Goal: Information Seeking & Learning: Learn about a topic

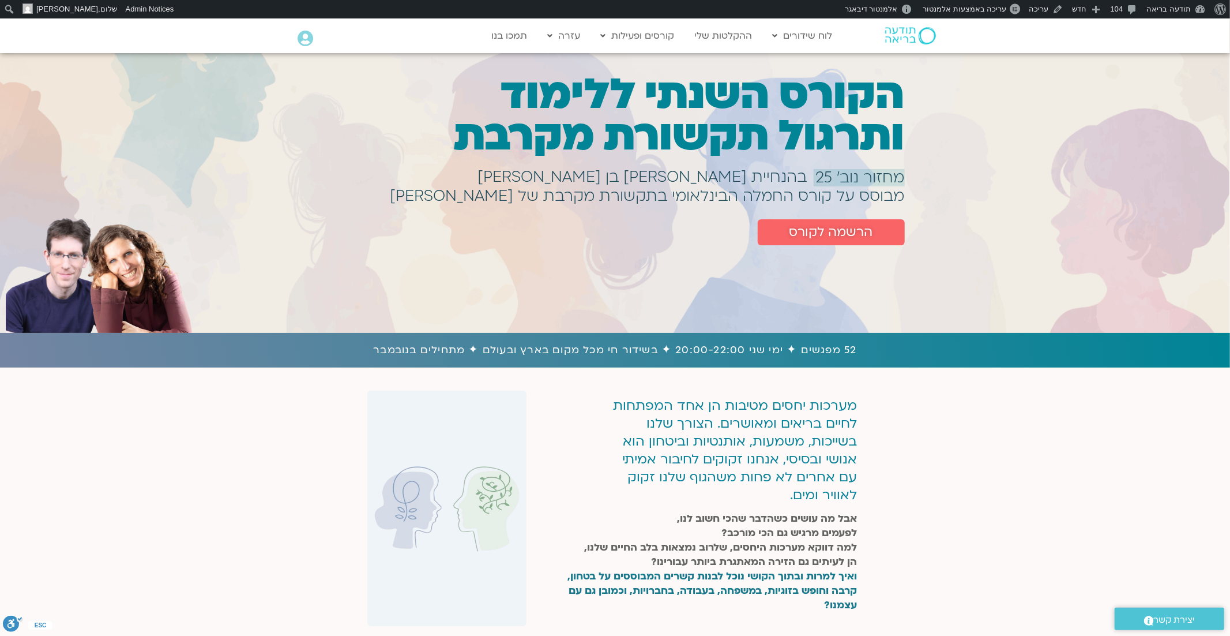
scroll to position [14, 0]
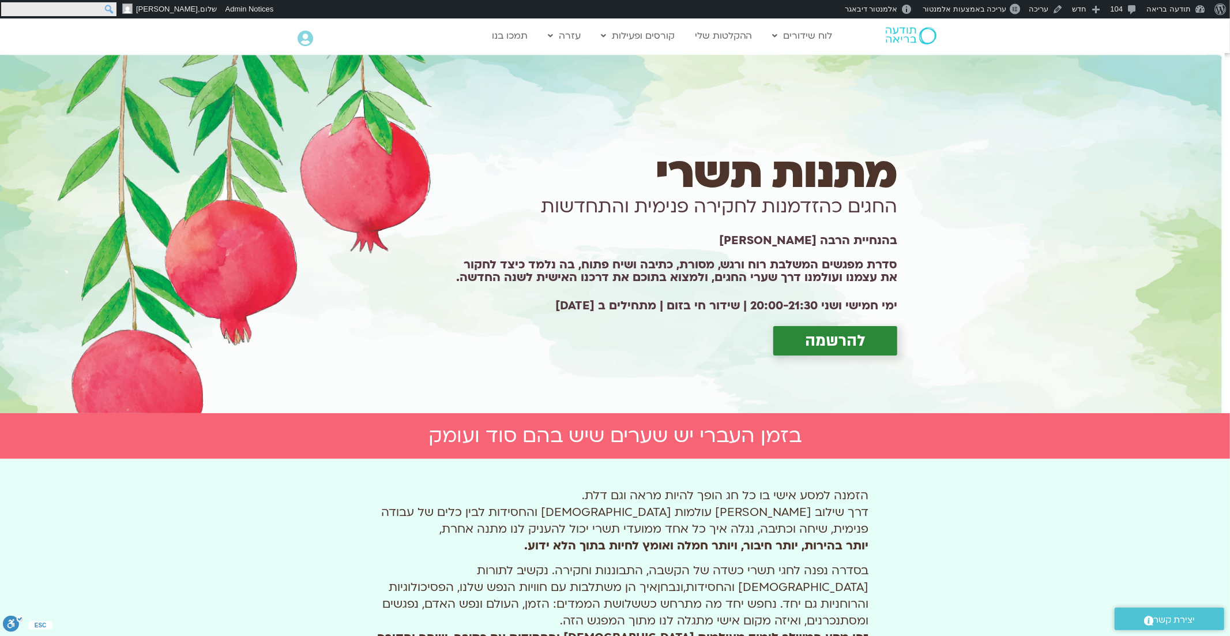
click at [8, 9] on input "חיפוש" at bounding box center [58, 9] width 115 height 14
type input "התקווה הפסיכדלית"
click input "חיפוש" at bounding box center [0, 0] width 0 height 0
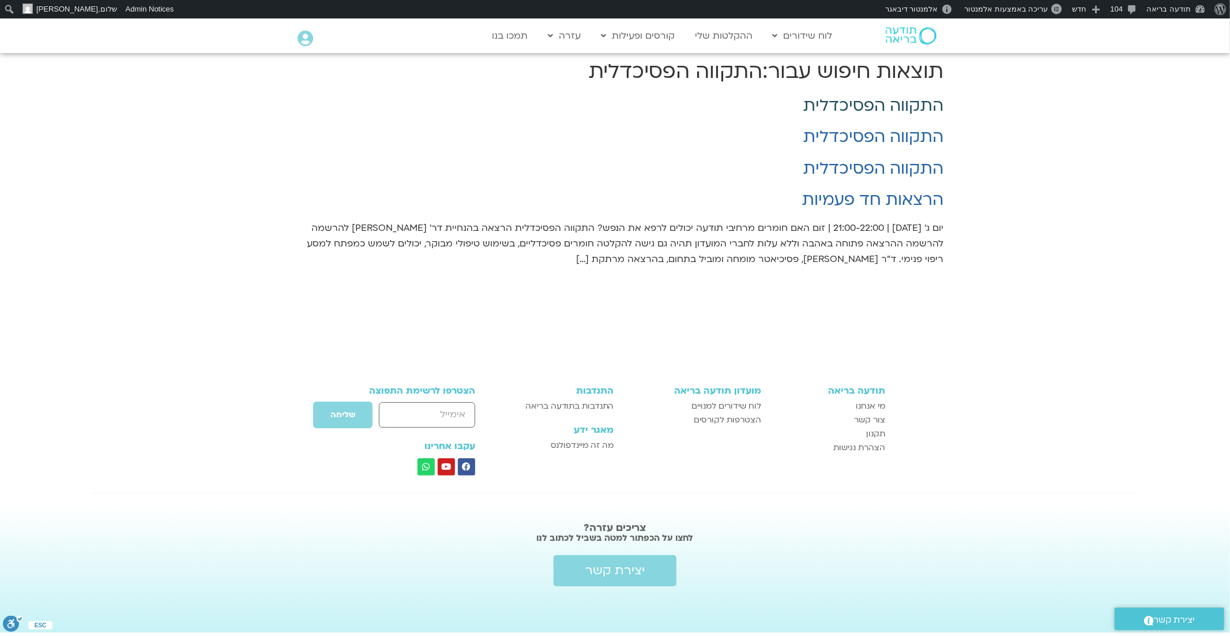
click at [844, 105] on link "התקווה הפסיכדלית" at bounding box center [874, 106] width 140 height 22
